Goal: Task Accomplishment & Management: Use online tool/utility

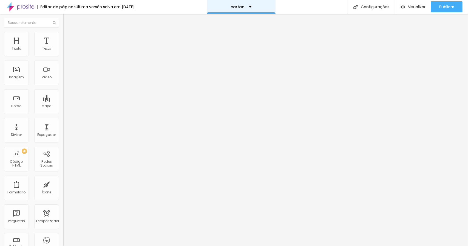
click at [252, 6] on div "cartao" at bounding box center [241, 7] width 21 height 4
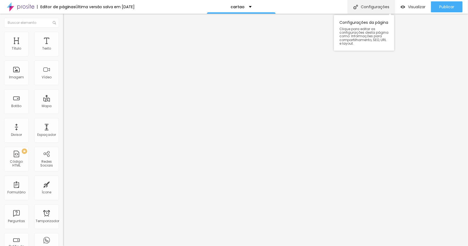
click at [360, 8] on div "Configurações" at bounding box center [371, 7] width 47 height 14
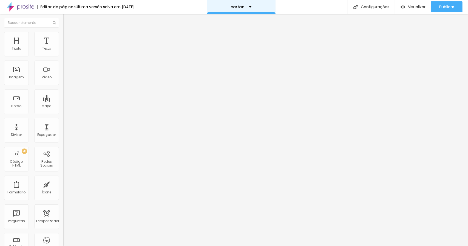
click at [252, 7] on div "cartao" at bounding box center [241, 7] width 21 height 4
click at [293, 8] on div "Editor de páginas Última versão salva em [DATE] cartao Configurações Configuraç…" at bounding box center [234, 7] width 468 height 14
click at [23, 163] on font "Código HTML" at bounding box center [16, 163] width 13 height 9
click at [24, 167] on div "PREMIUM Código HTML" at bounding box center [16, 159] width 25 height 25
